Goal: Information Seeking & Learning: Learn about a topic

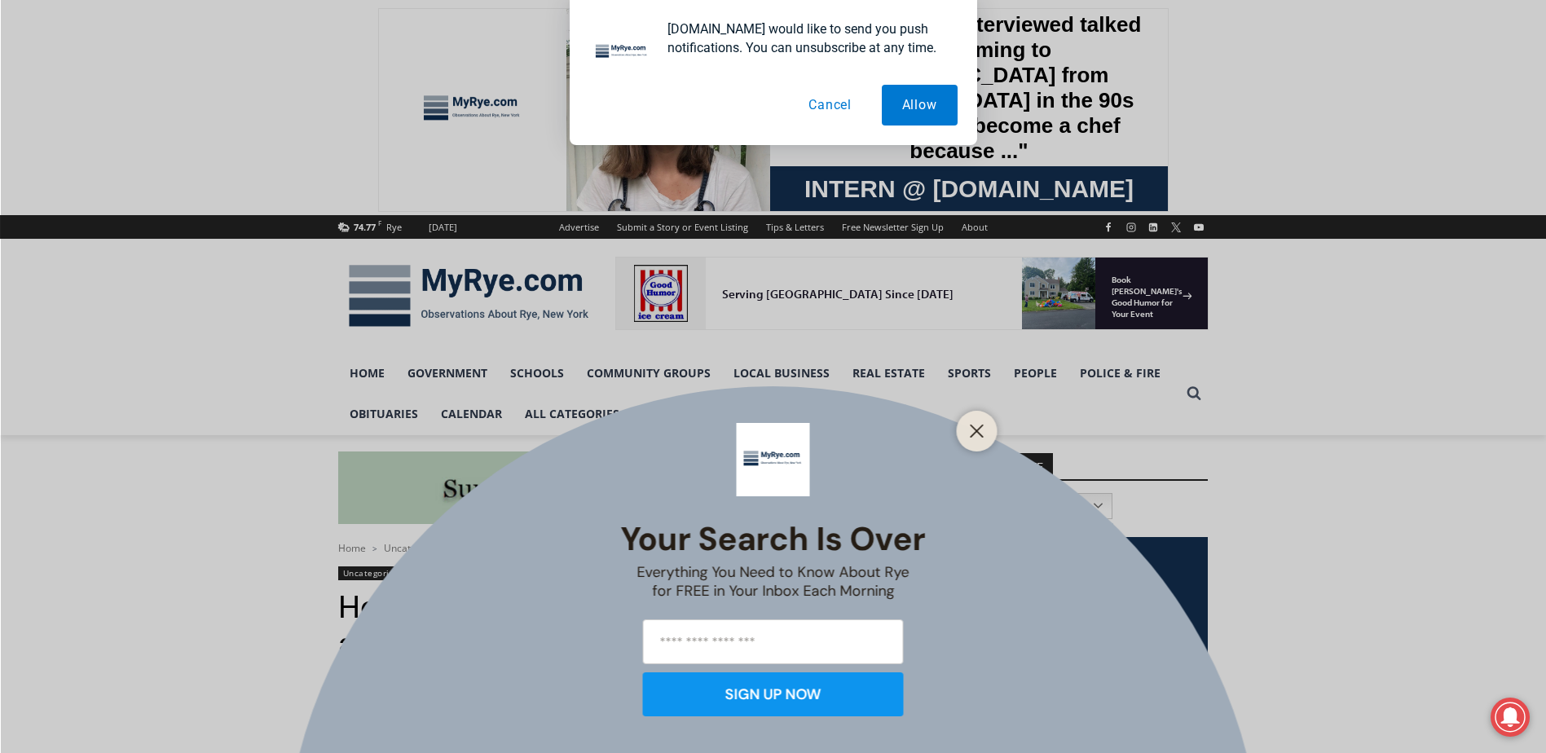
click at [833, 111] on button "Cancel" at bounding box center [830, 105] width 84 height 41
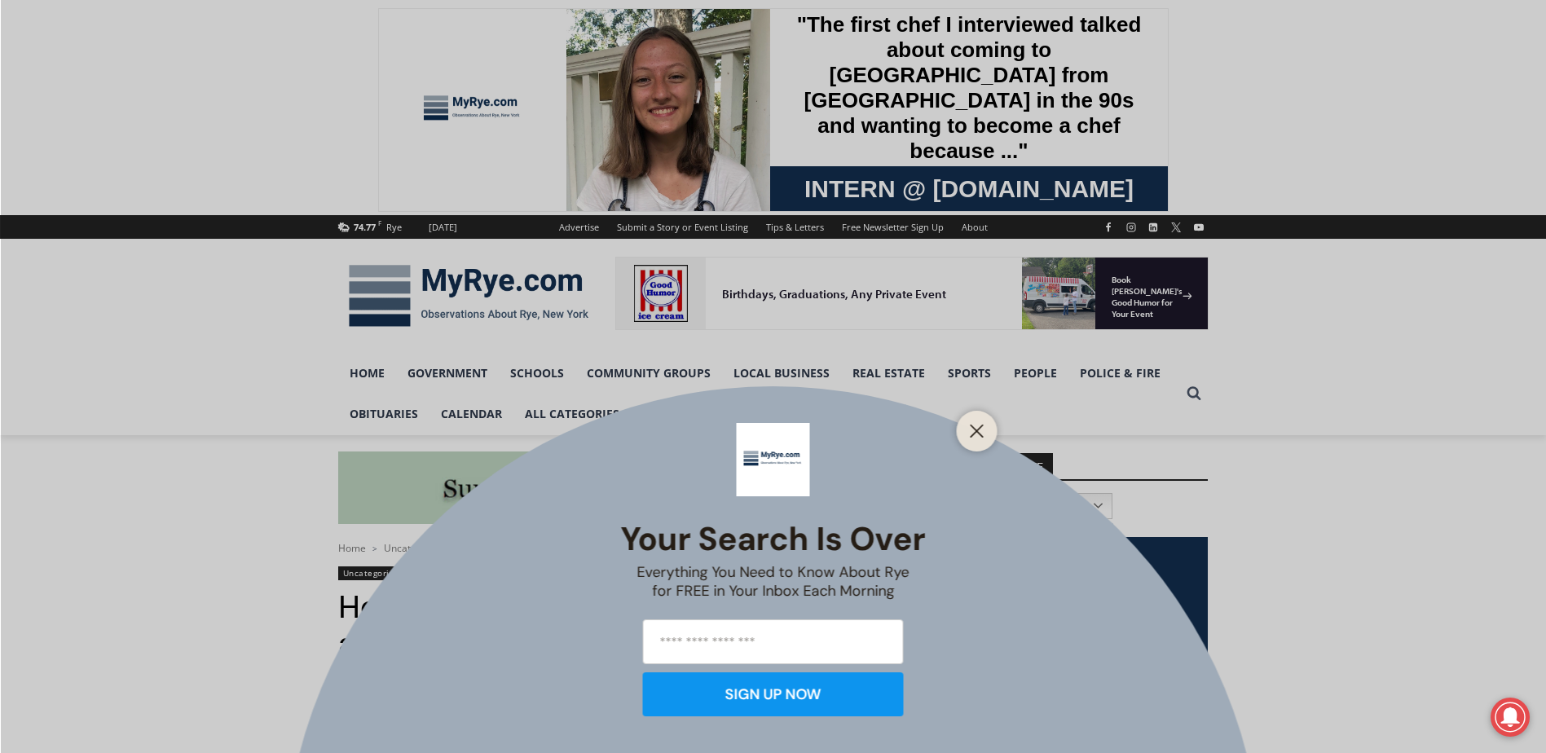
scroll to position [81, 0]
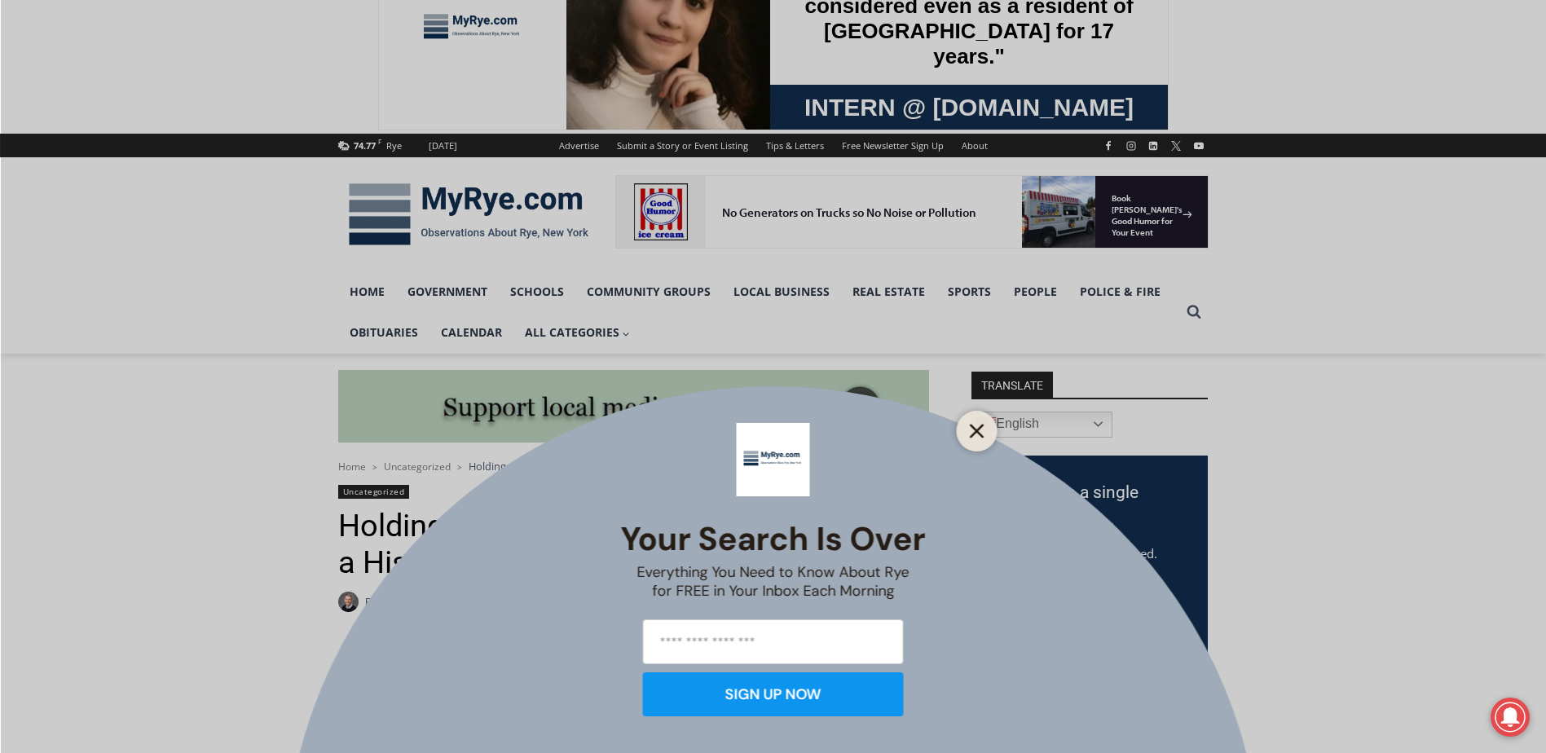
click at [985, 429] on button "Close" at bounding box center [977, 431] width 23 height 23
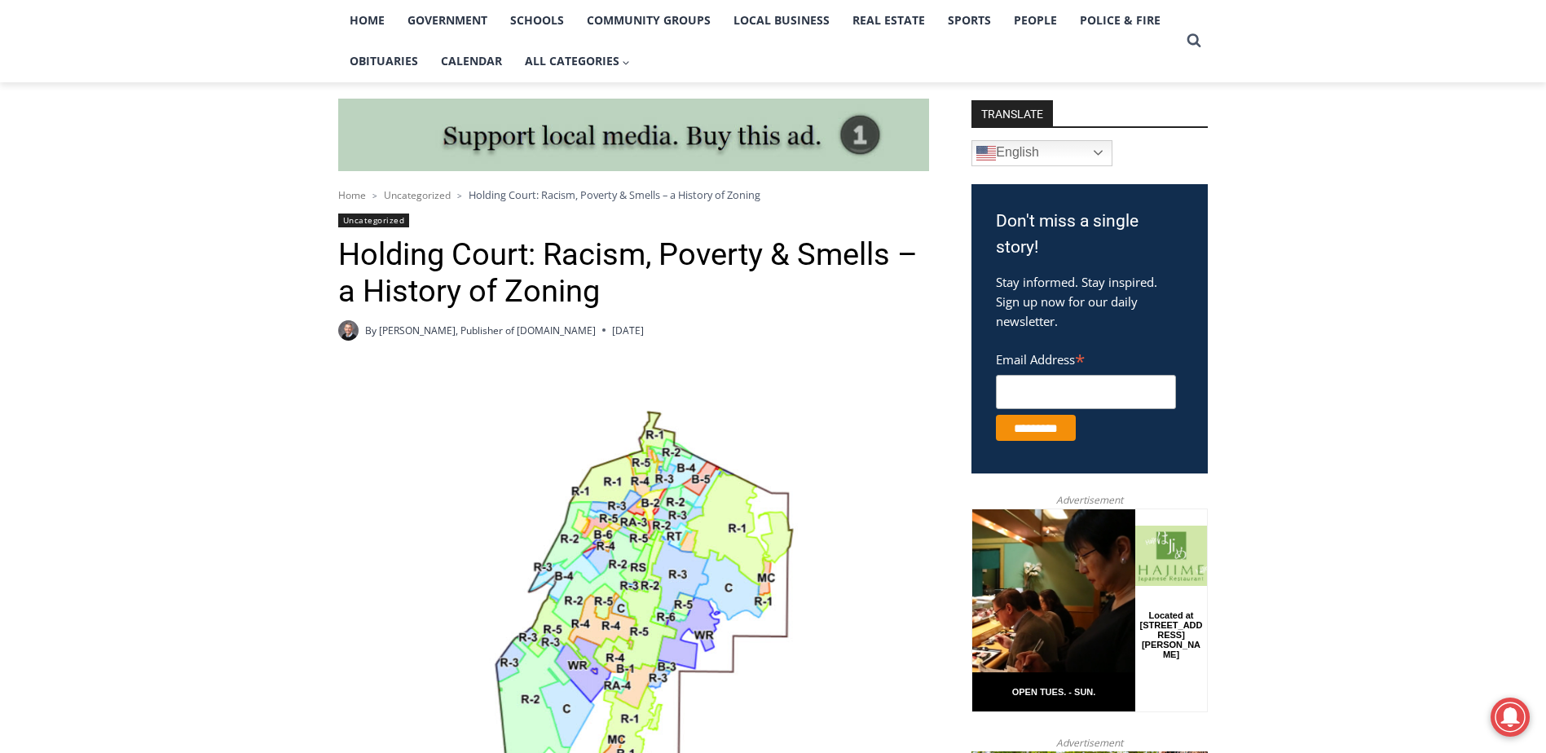
scroll to position [407, 0]
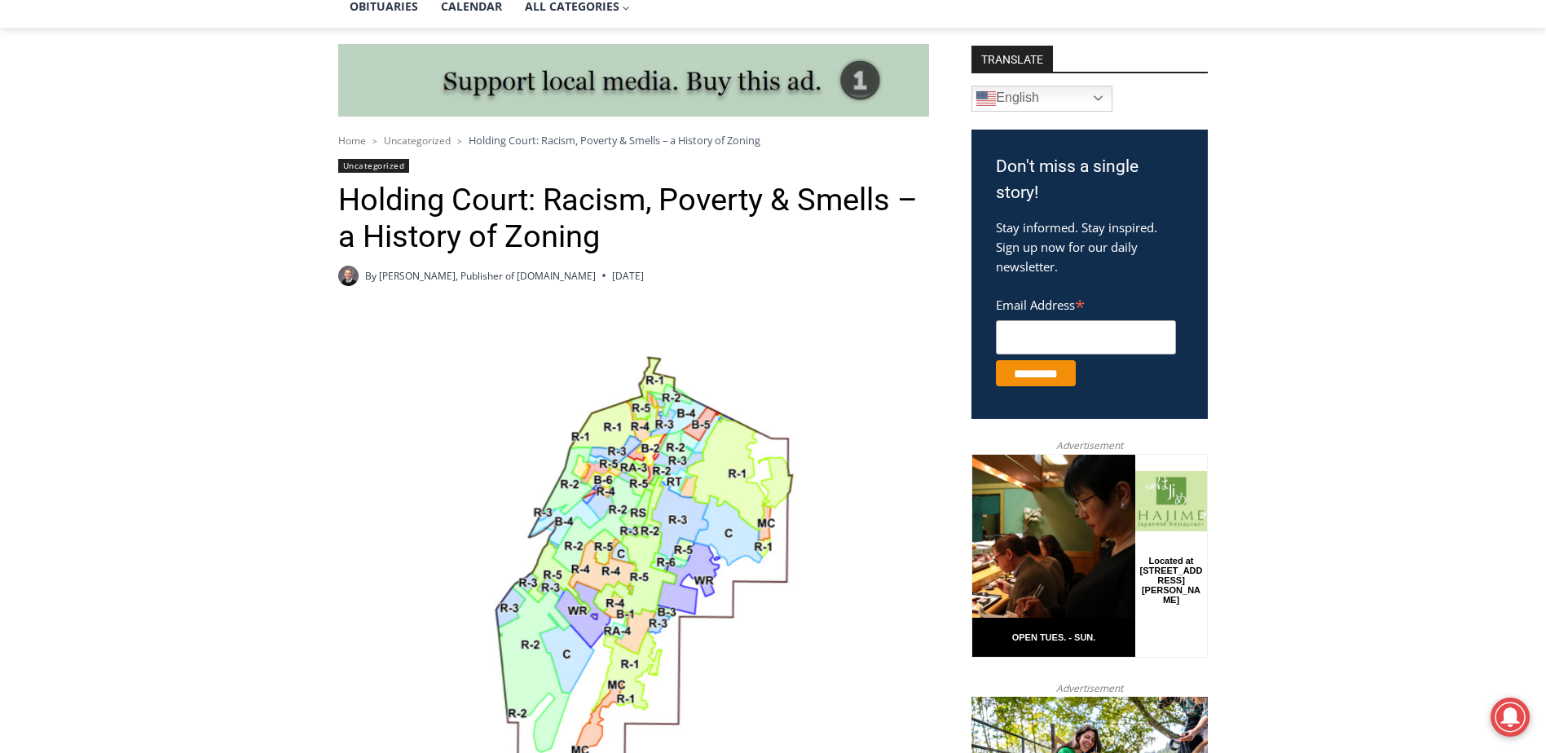
click at [704, 549] on img at bounding box center [633, 584] width 591 height 544
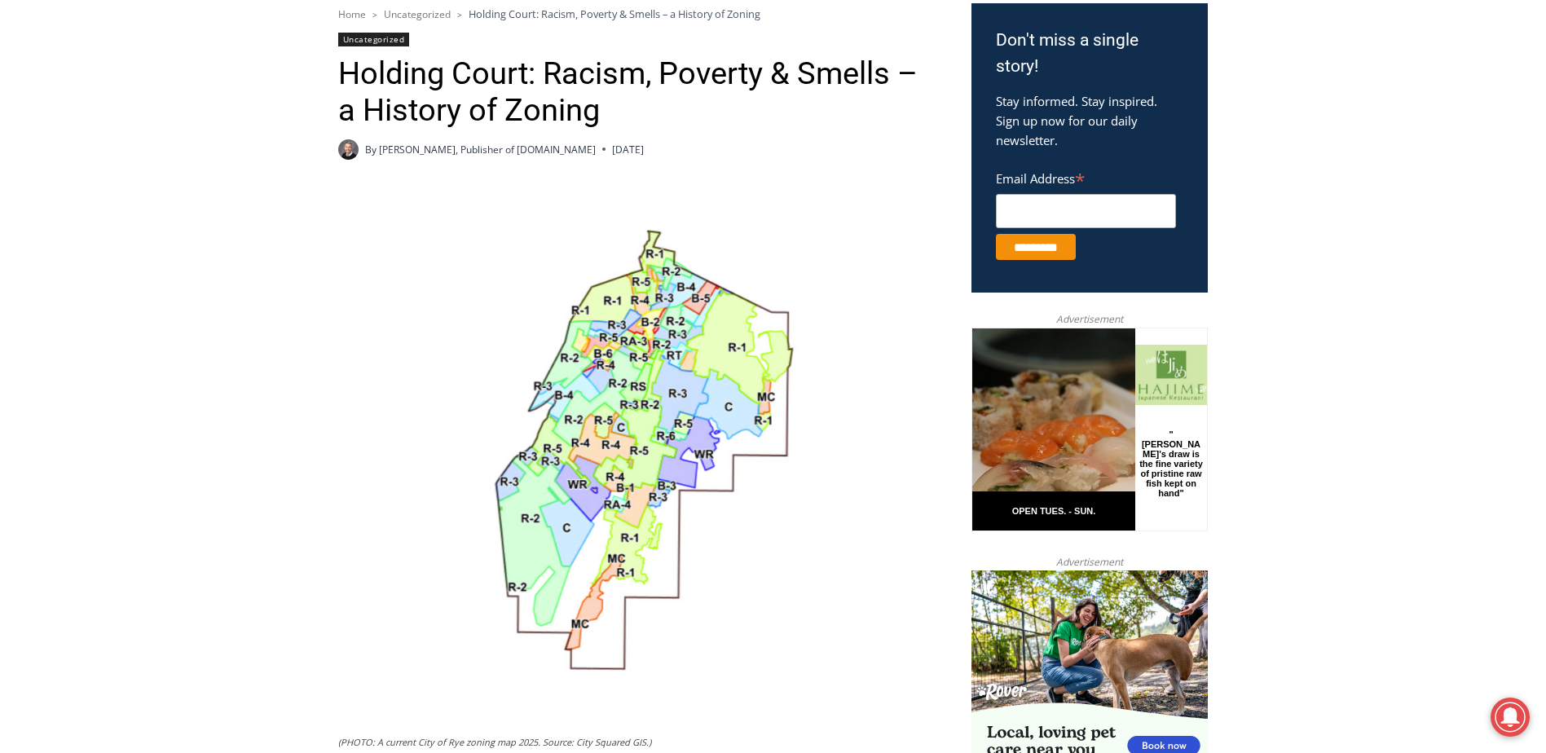
scroll to position [570, 0]
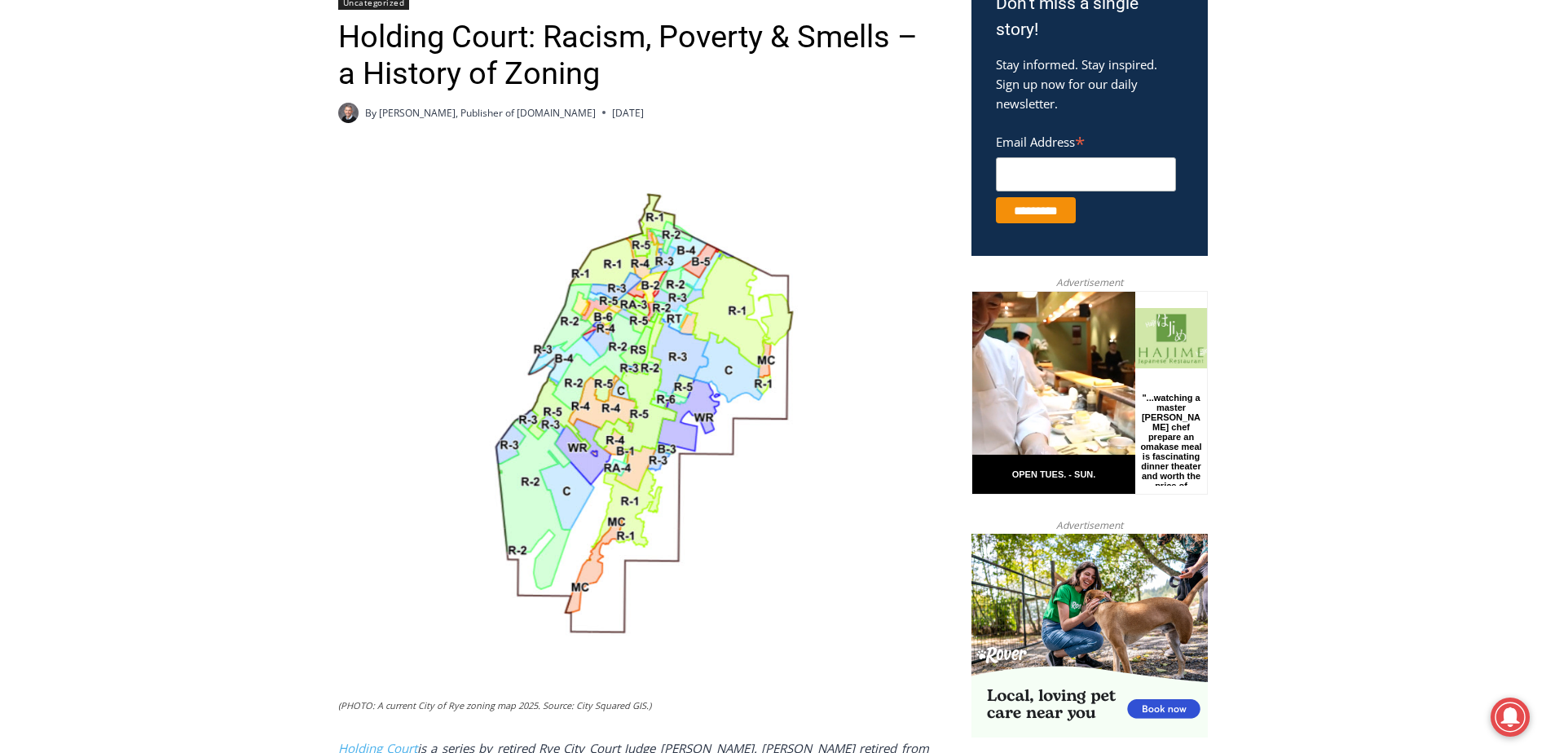
click at [648, 433] on img at bounding box center [633, 421] width 591 height 544
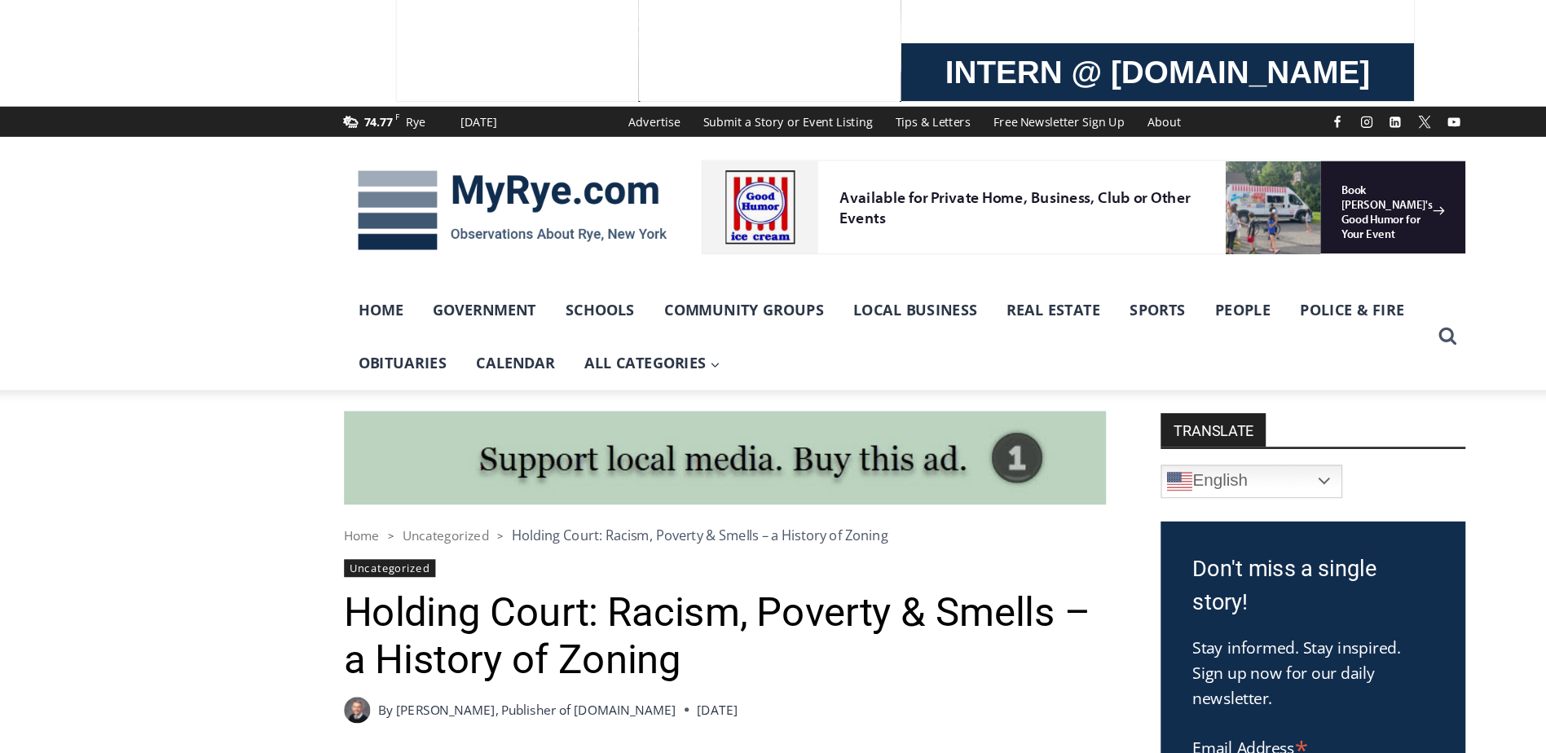
scroll to position [0, 0]
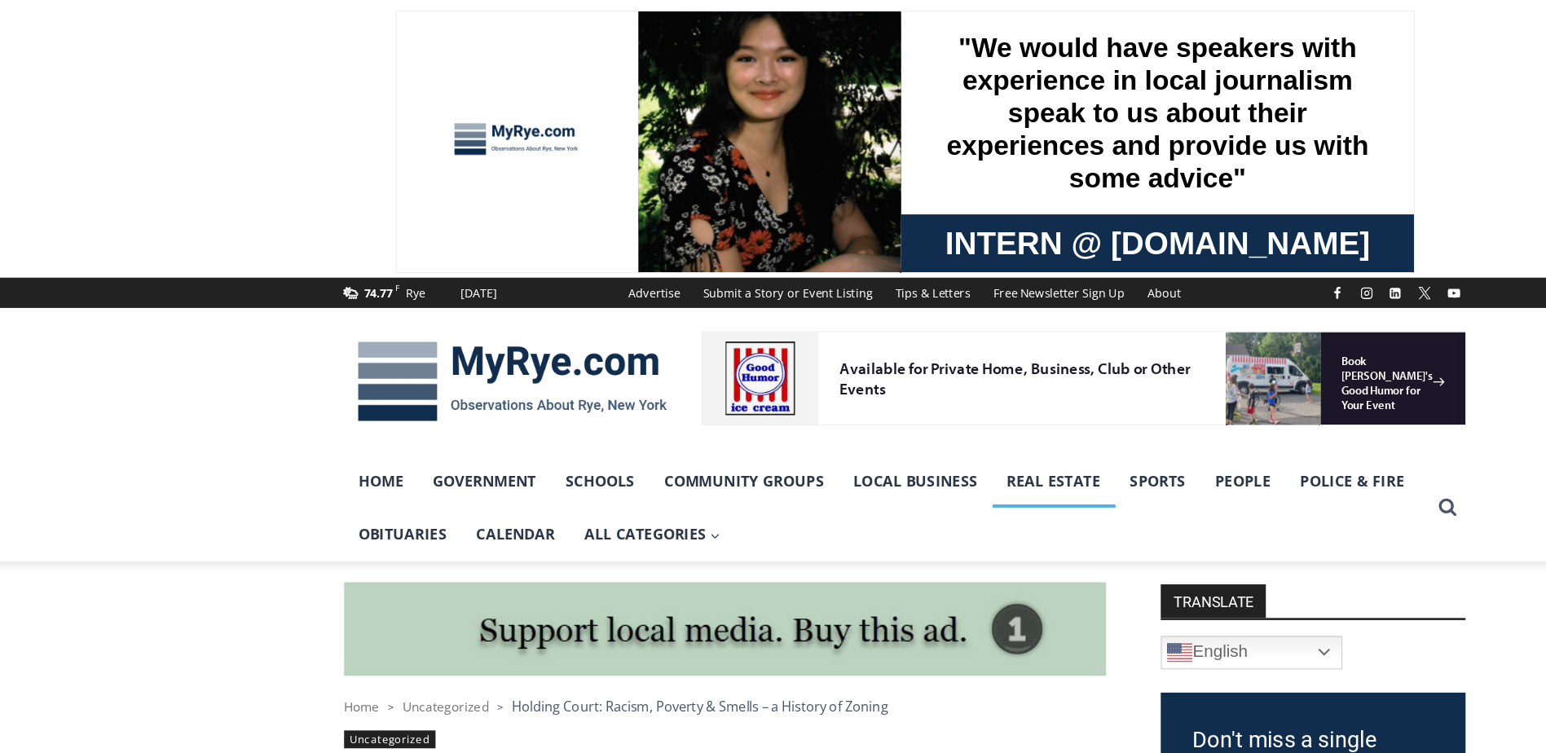
click at [875, 377] on link "Real Estate" at bounding box center [888, 373] width 95 height 41
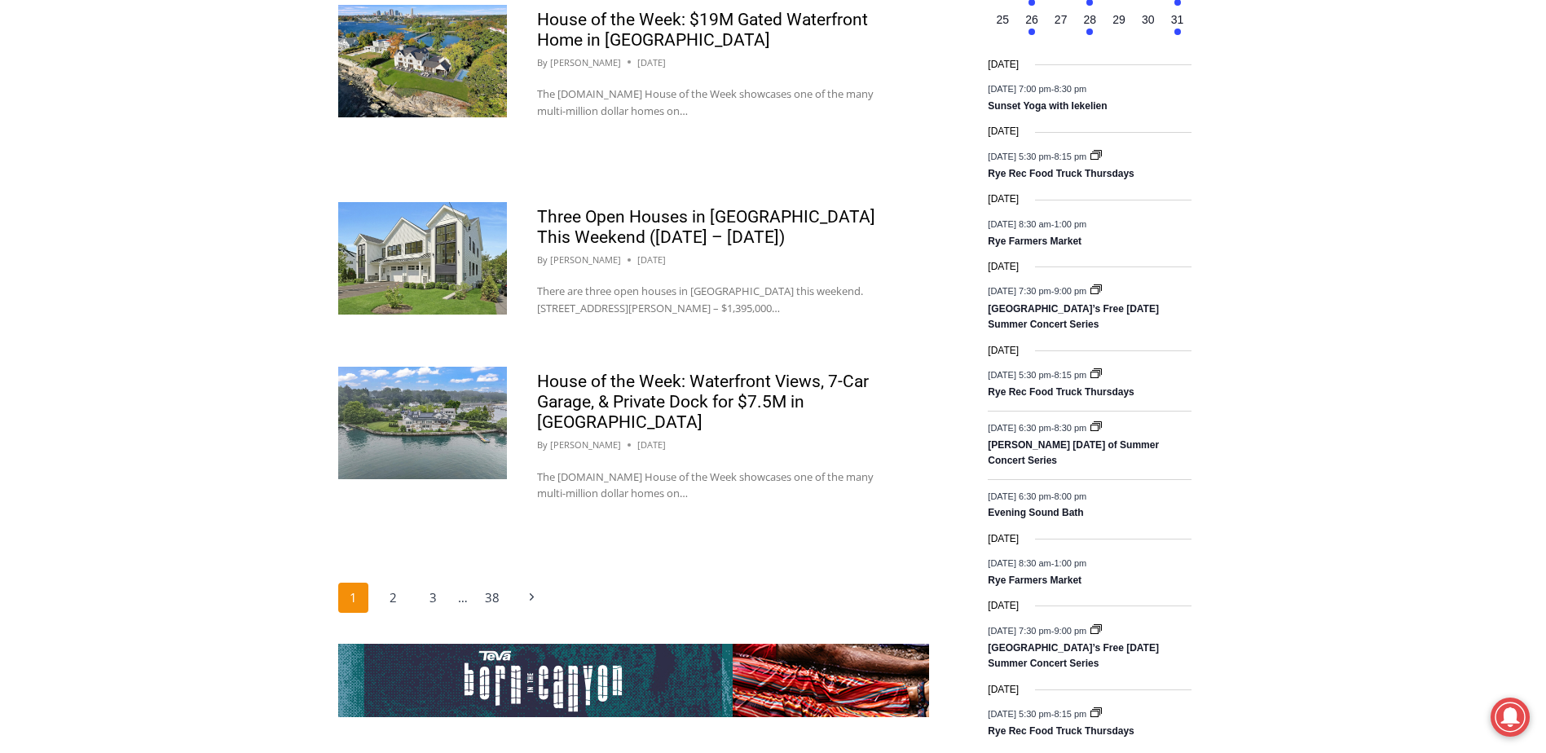
scroll to position [2526, 0]
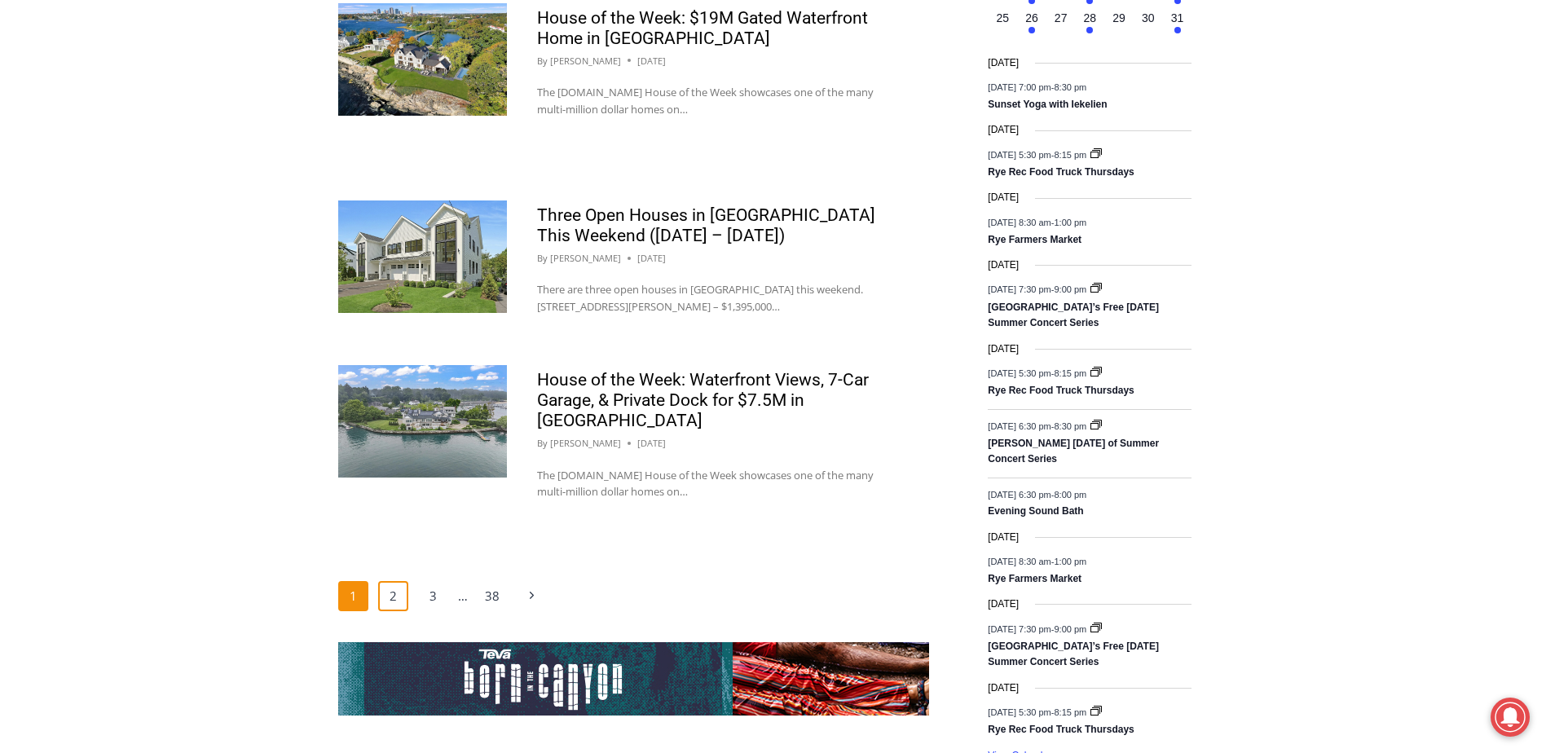
click at [394, 581] on link "2" at bounding box center [393, 596] width 31 height 31
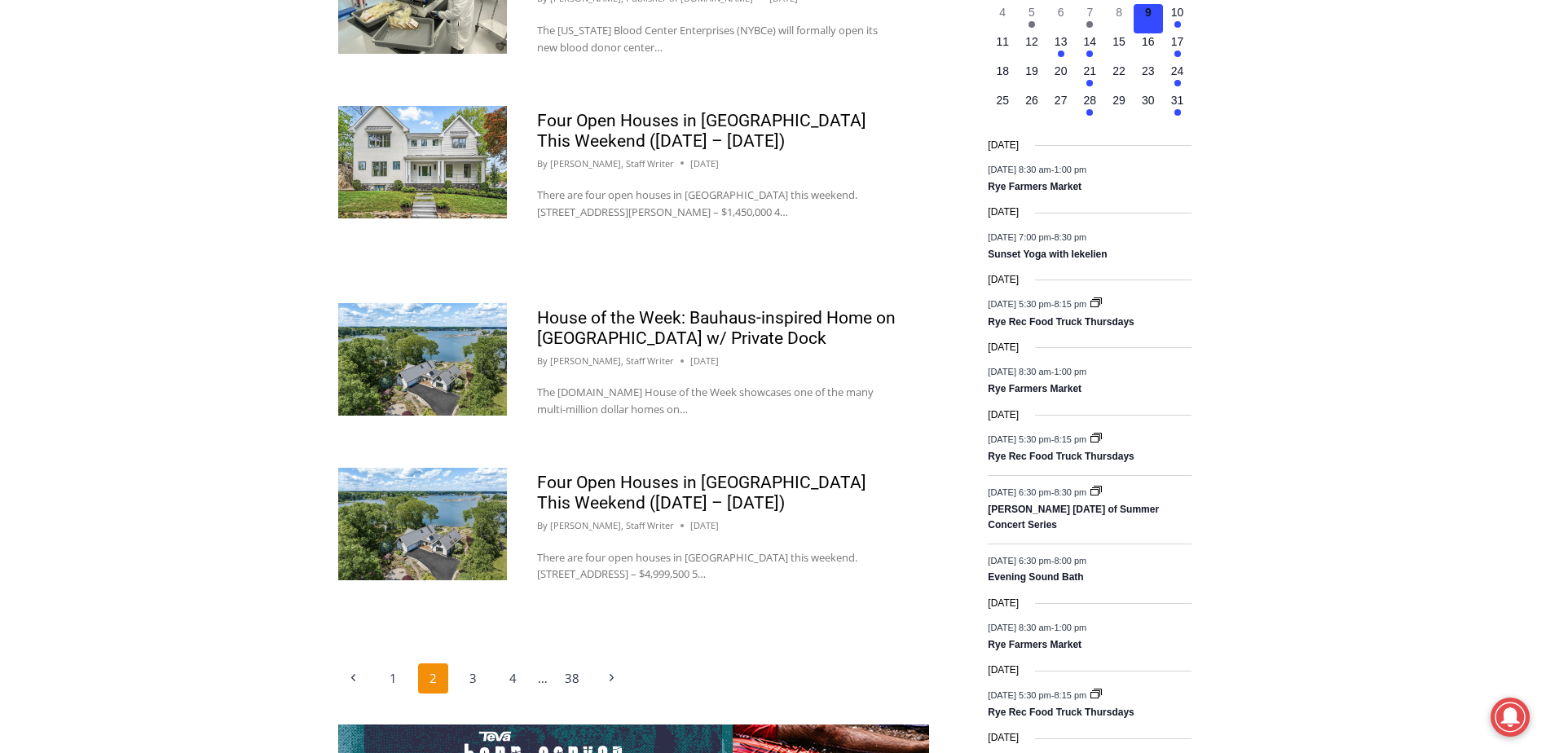
scroll to position [2445, 0]
click at [478, 663] on link "3" at bounding box center [473, 678] width 31 height 31
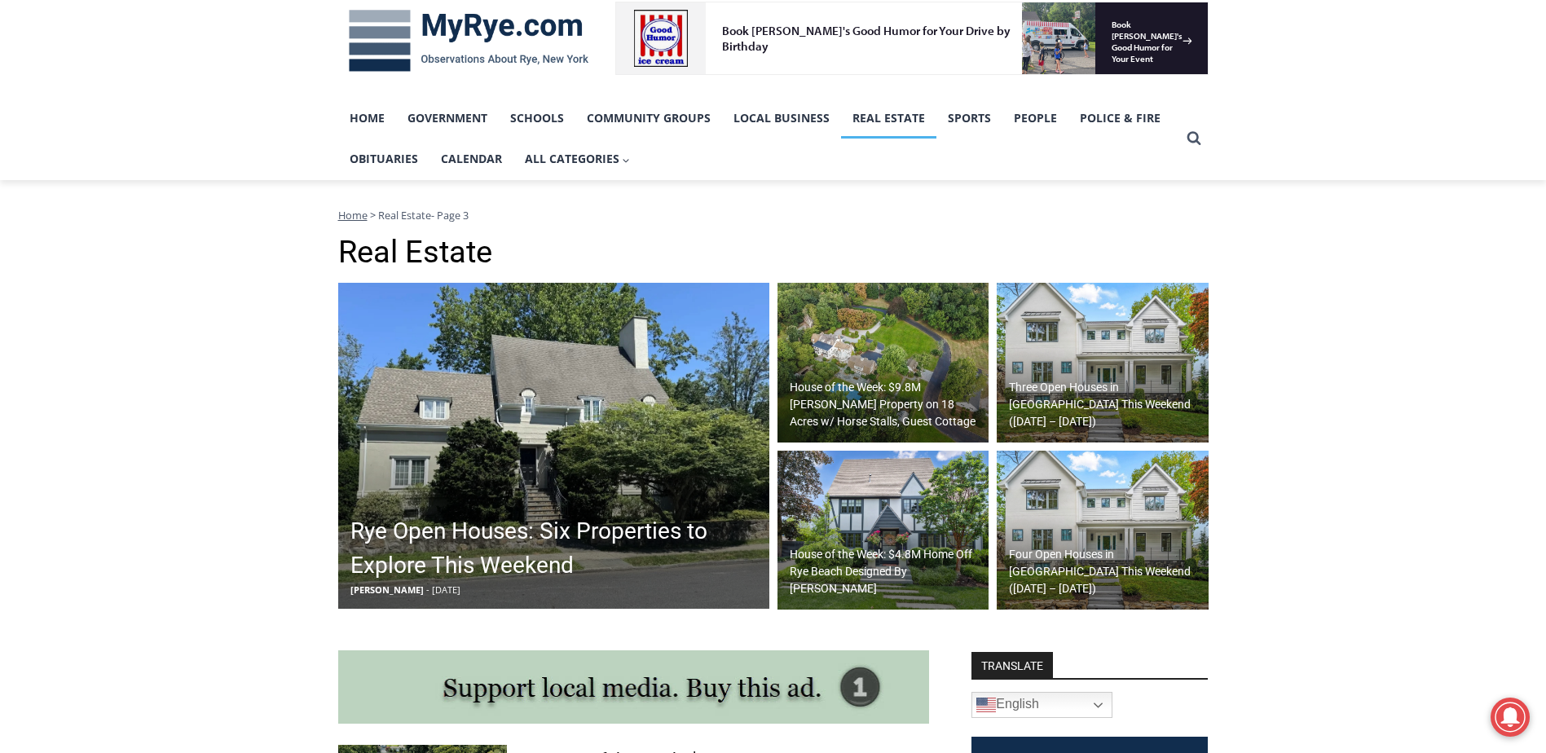
scroll to position [326, 0]
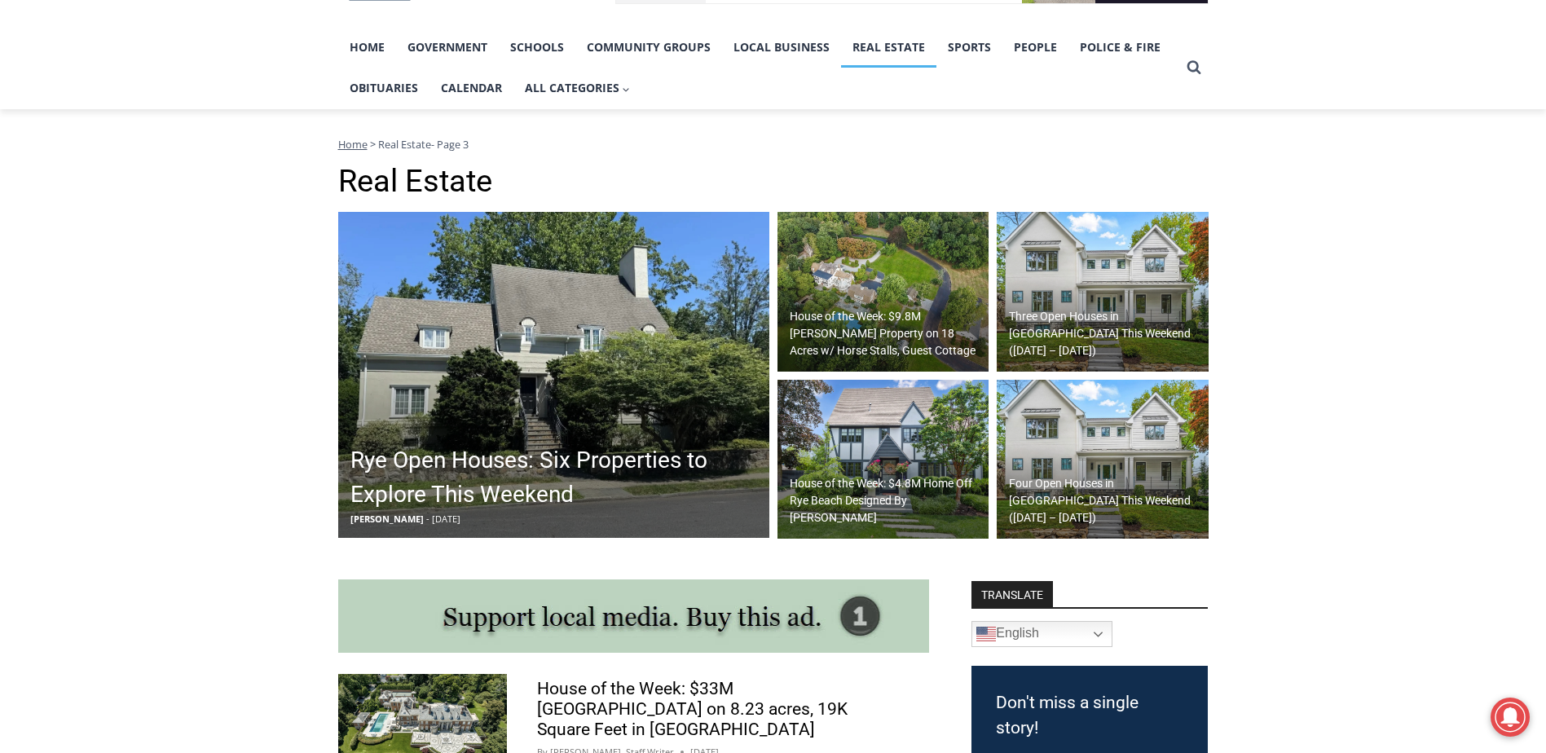
click at [609, 469] on h2 "Rye Open Houses: Six Properties to Explore This Weekend" at bounding box center [557, 477] width 415 height 68
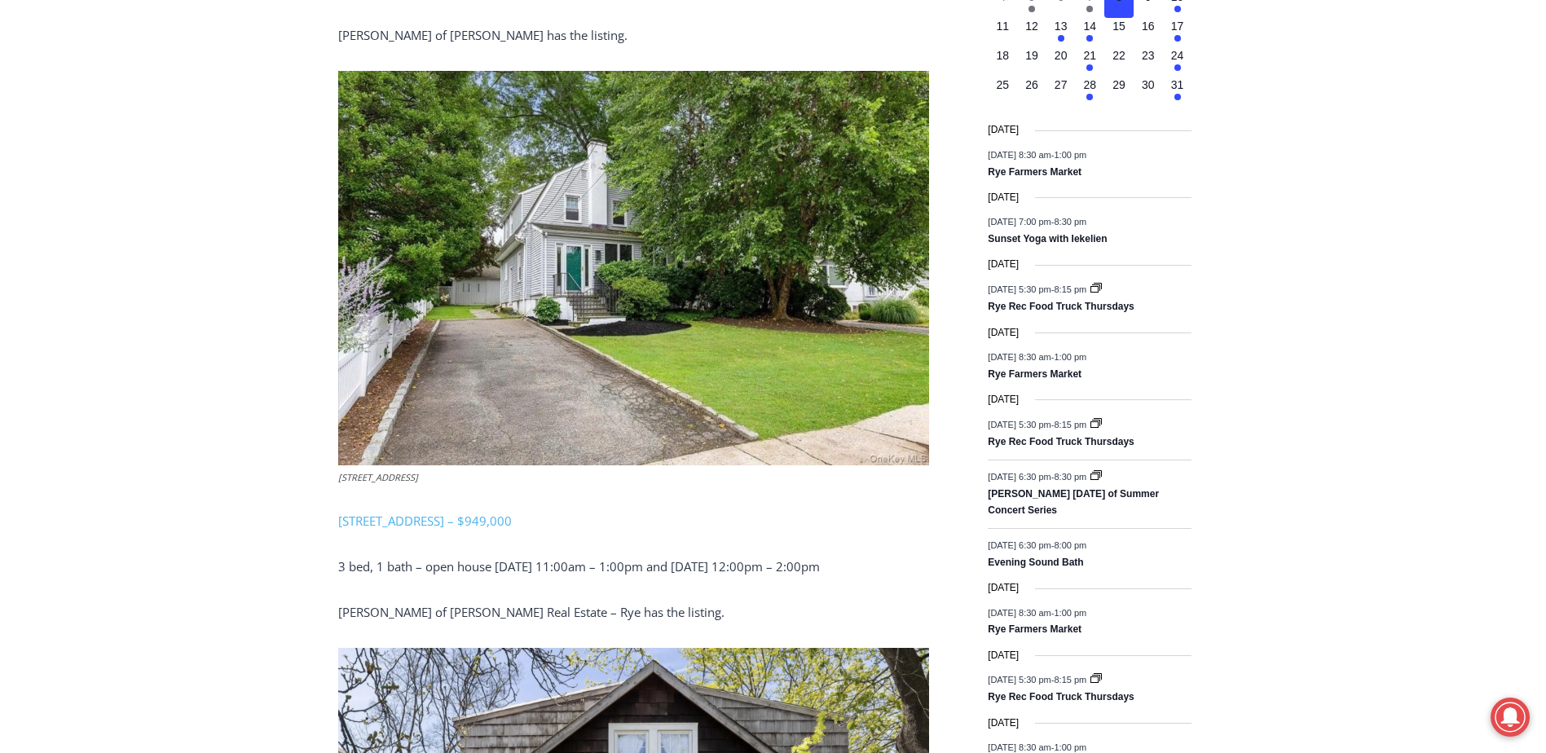
scroll to position [1760, 0]
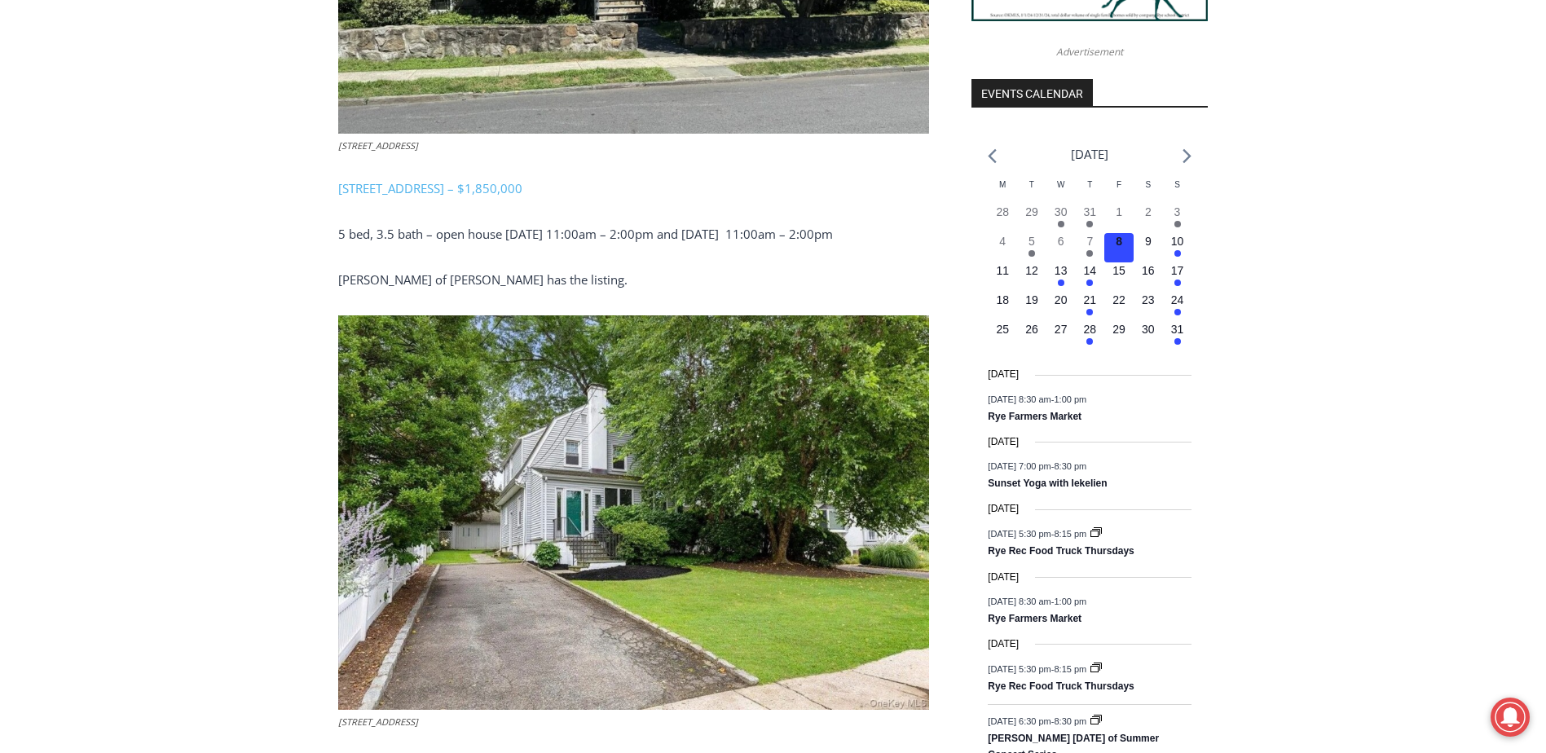
click at [692, 450] on img at bounding box center [633, 512] width 591 height 394
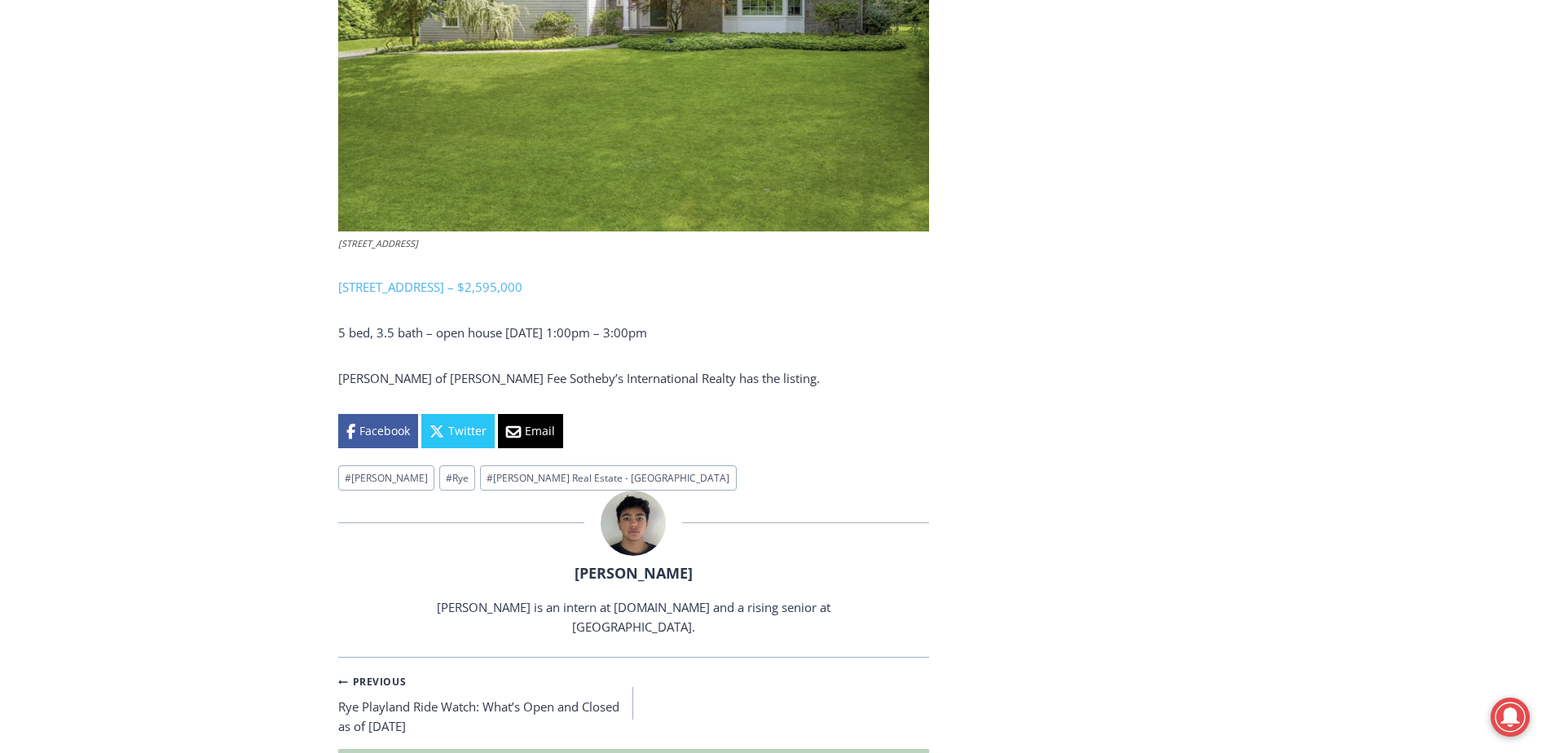
scroll to position [4450, 0]
